Goal: Manage account settings

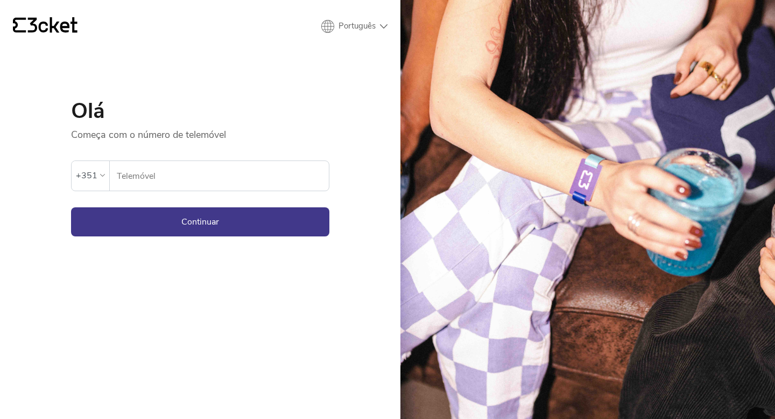
click at [267, 169] on input "Telemóvel" at bounding box center [222, 176] width 213 height 30
type input "968181435"
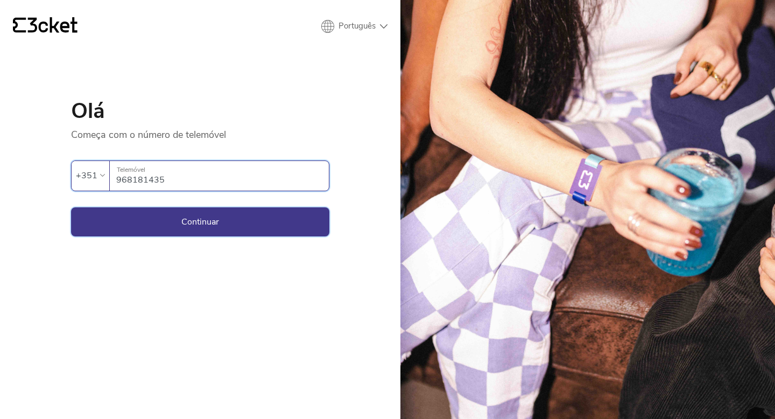
click at [243, 218] on button "Continuar" at bounding box center [200, 221] width 258 height 29
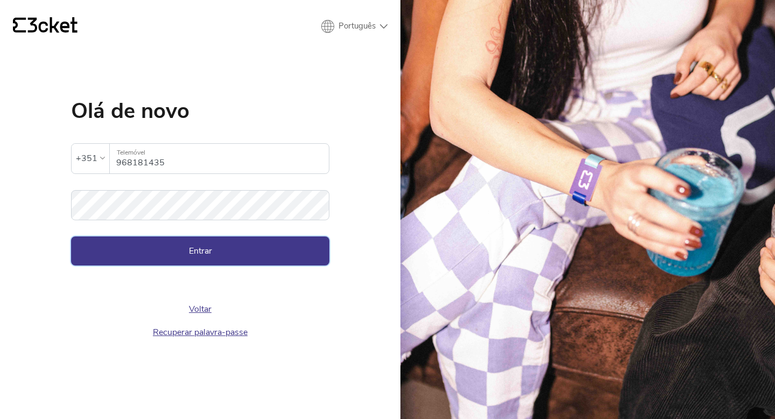
click at [246, 258] on button "Entrar" at bounding box center [200, 250] width 258 height 29
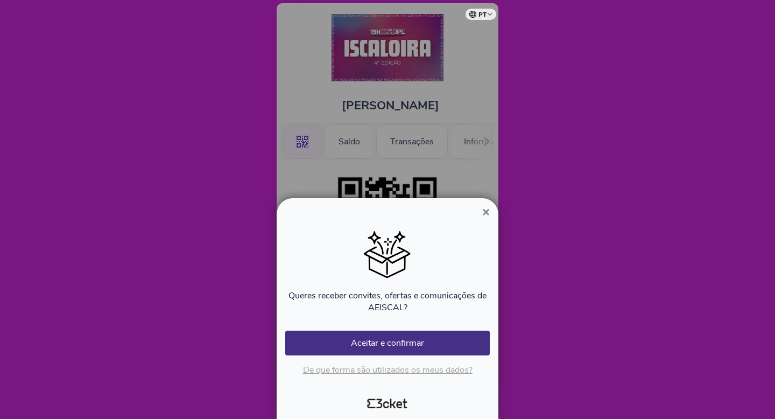
click at [479, 207] on button "×" at bounding box center [486, 212] width 25 height 13
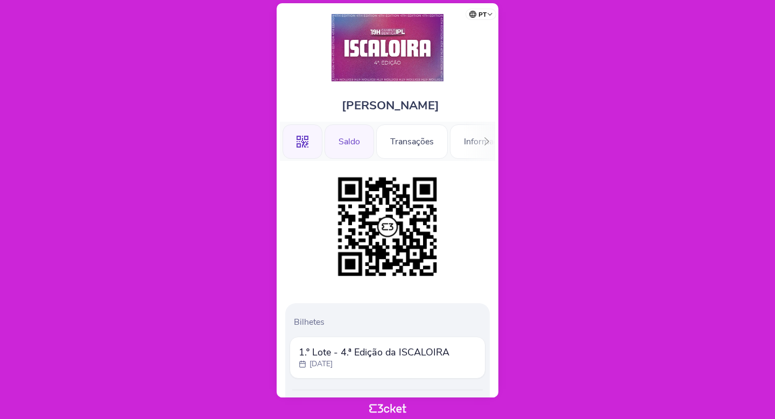
click at [358, 149] on div "Saldo" at bounding box center [350, 141] width 50 height 34
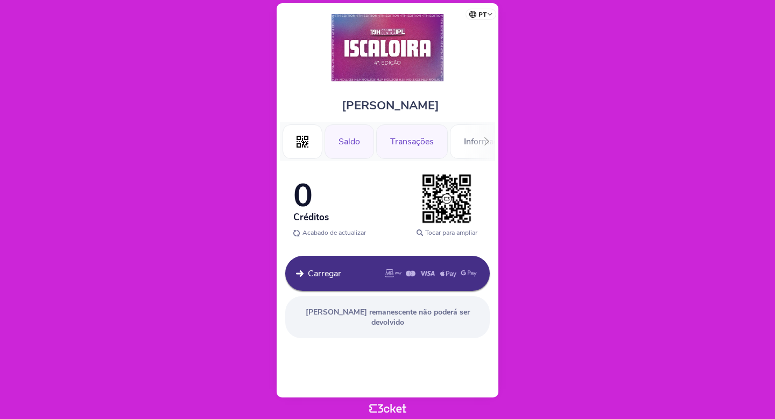
click at [405, 147] on div "Transações" at bounding box center [412, 141] width 72 height 34
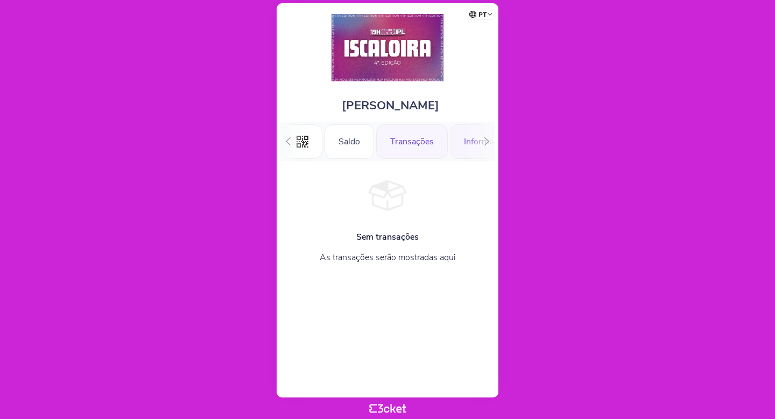
scroll to position [0, 24]
click at [470, 146] on div ".st0{fill-rule:evenodd;clip-rule:evenodd;} [GEOGRAPHIC_DATA] Transações Informa…" at bounding box center [387, 141] width 215 height 39
click at [453, 144] on div "Informações" at bounding box center [463, 141] width 75 height 34
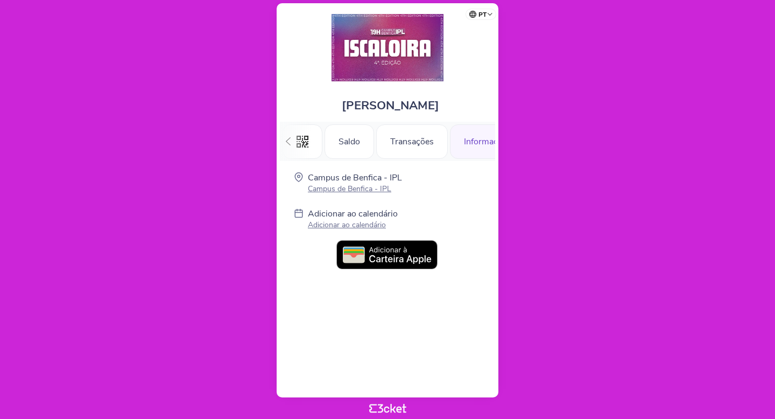
scroll to position [0, 32]
click at [287, 142] on icon at bounding box center [288, 141] width 5 height 8
click at [308, 144] on div ".st0{fill-rule:evenodd;clip-rule:evenodd;}" at bounding box center [303, 141] width 40 height 34
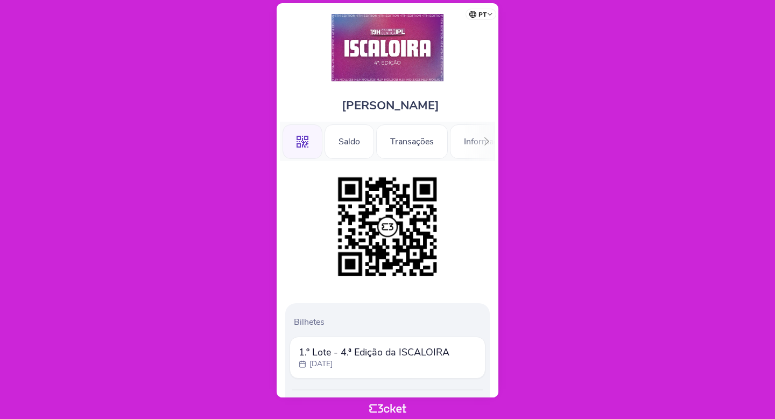
click at [478, 12] on select "Português ([GEOGRAPHIC_DATA]) English Español Catalan [DEMOGRAPHIC_DATA]" at bounding box center [482, 12] width 27 height 21
